Goal: Task Accomplishment & Management: Manage account settings

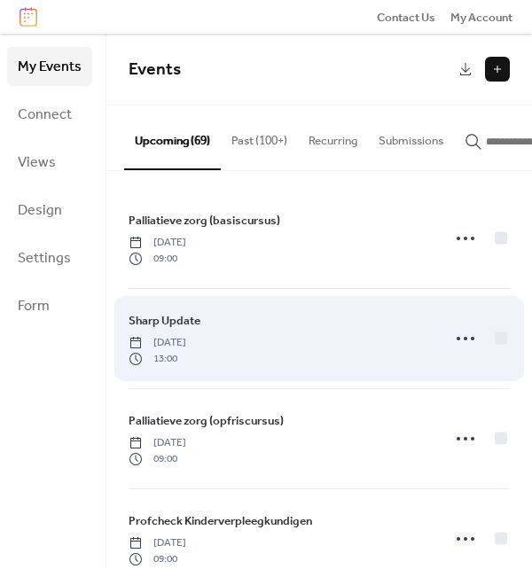
click at [167, 325] on span "Sharp Update" at bounding box center [165, 321] width 72 height 18
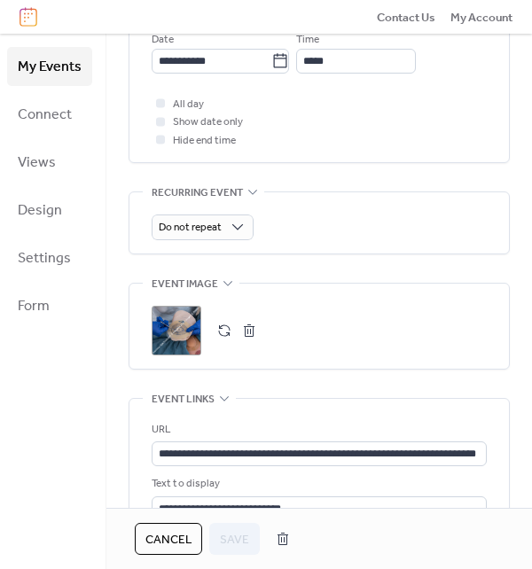
scroll to position [798, 0]
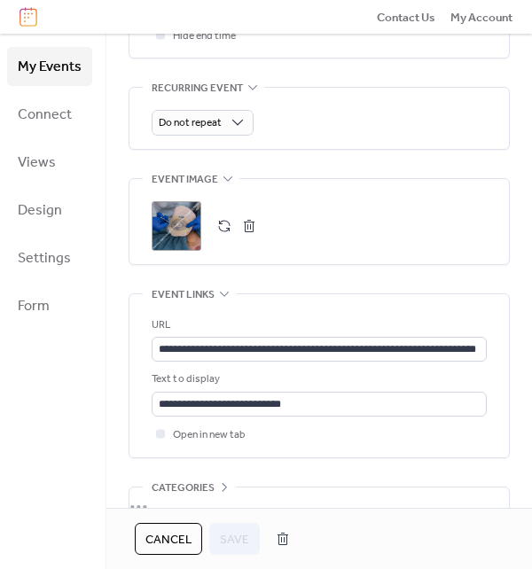
click at [142, 543] on button "Cancel" at bounding box center [168, 539] width 67 height 32
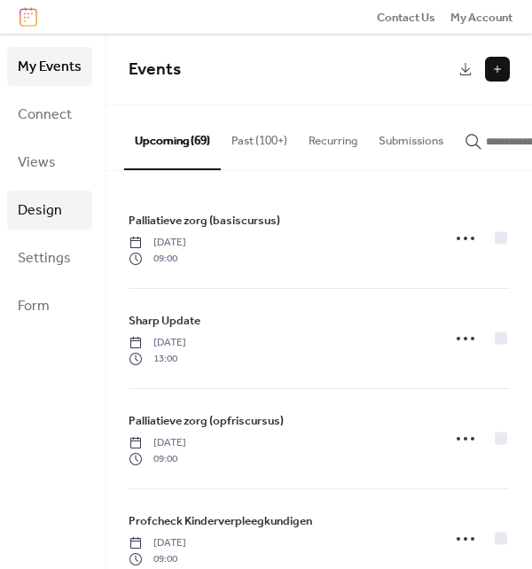
click at [28, 212] on span "Design" at bounding box center [40, 211] width 44 height 28
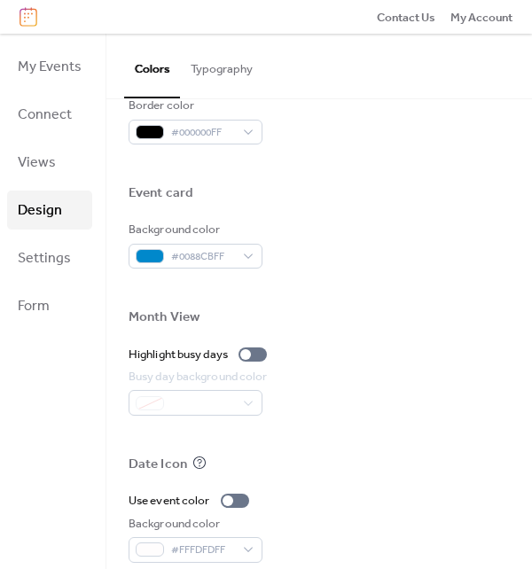
scroll to position [887, 0]
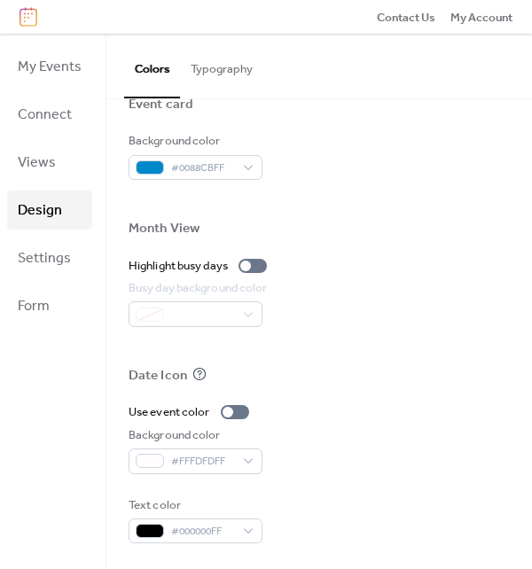
click at [220, 71] on button "Typography" at bounding box center [221, 65] width 83 height 62
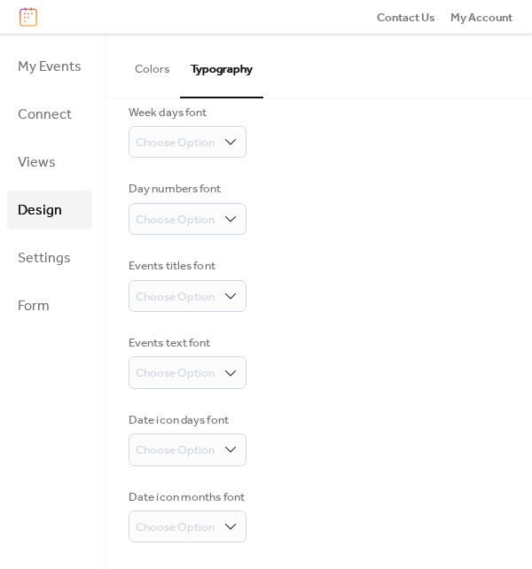
scroll to position [229, 0]
click at [50, 66] on span "My Events" at bounding box center [50, 67] width 64 height 28
